Goal: Navigation & Orientation: Find specific page/section

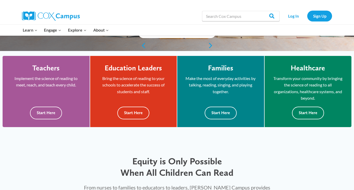
scroll to position [126, 0]
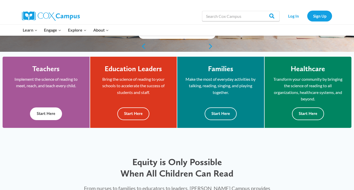
click at [50, 111] on button "Start Here" at bounding box center [46, 113] width 32 height 13
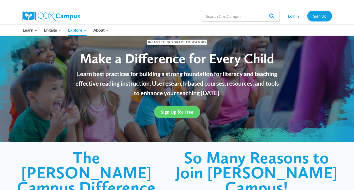
scroll to position [23, 0]
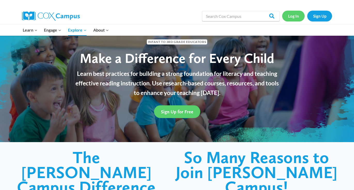
click at [294, 17] on link "Log In" at bounding box center [293, 16] width 22 height 11
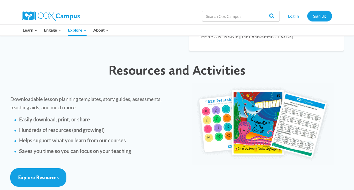
scroll to position [1137, 0]
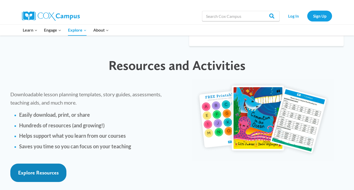
click at [44, 169] on span "Explore Resources" at bounding box center [38, 172] width 41 height 6
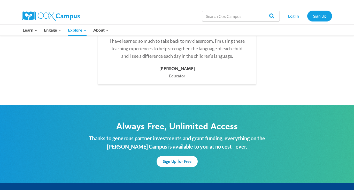
scroll to position [1583, 0]
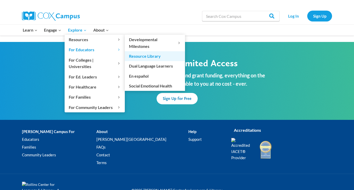
click at [142, 54] on link "Resource Library" at bounding box center [155, 56] width 60 height 10
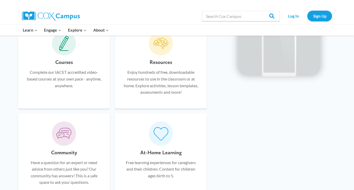
scroll to position [327, 0]
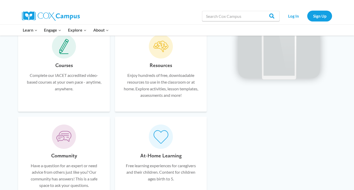
click at [164, 62] on h6 "Resources" at bounding box center [161, 65] width 22 height 8
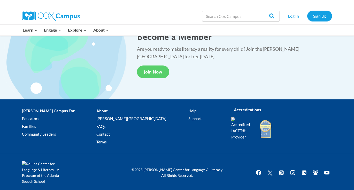
scroll to position [981, 0]
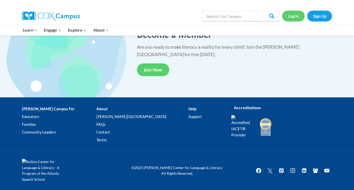
click at [289, 14] on link "Log In" at bounding box center [293, 16] width 22 height 11
